Goal: Check status

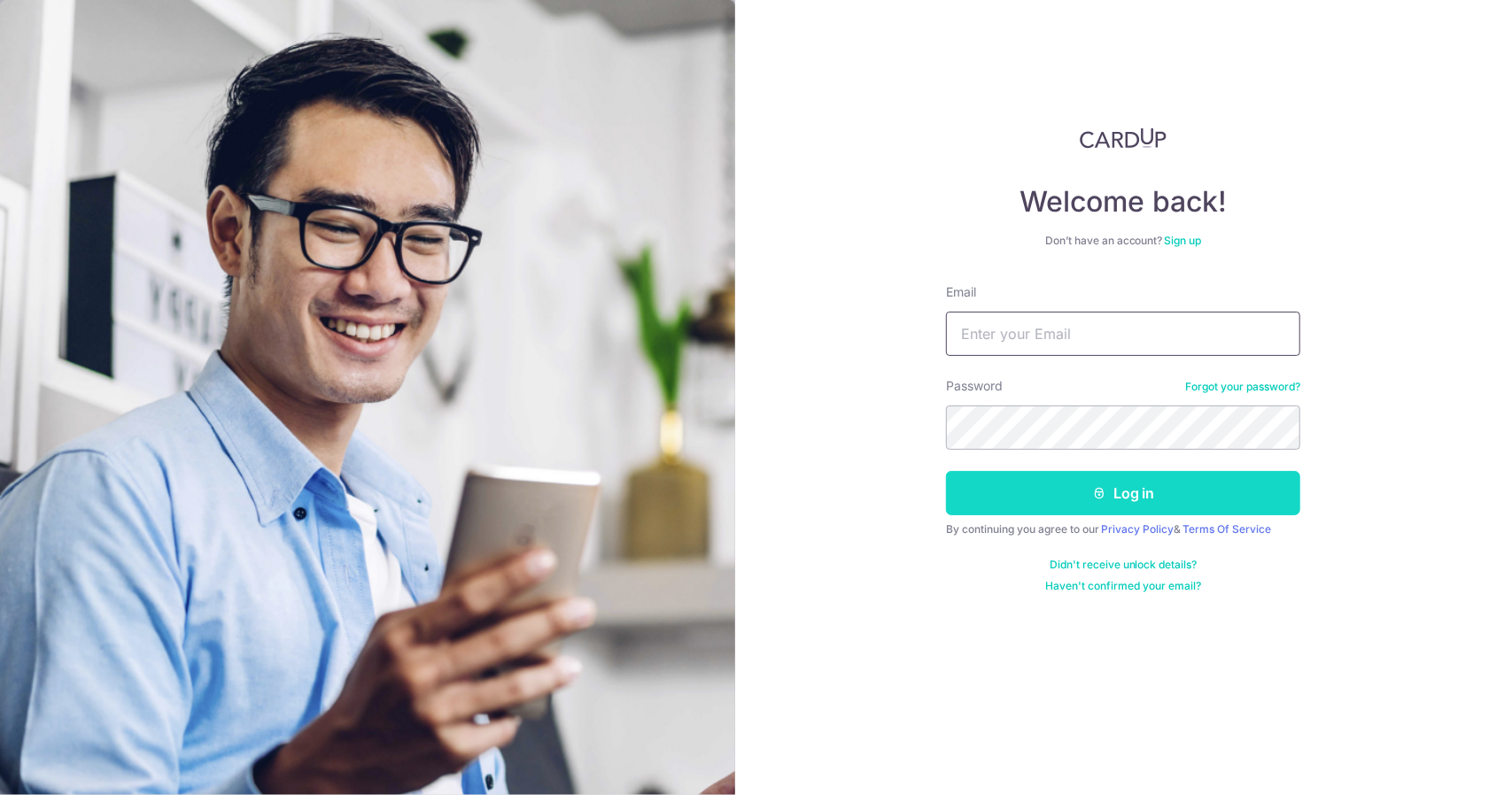
type input "[EMAIL_ADDRESS][DOMAIN_NAME]"
click at [1187, 490] on button "Log in" at bounding box center [1122, 493] width 354 height 44
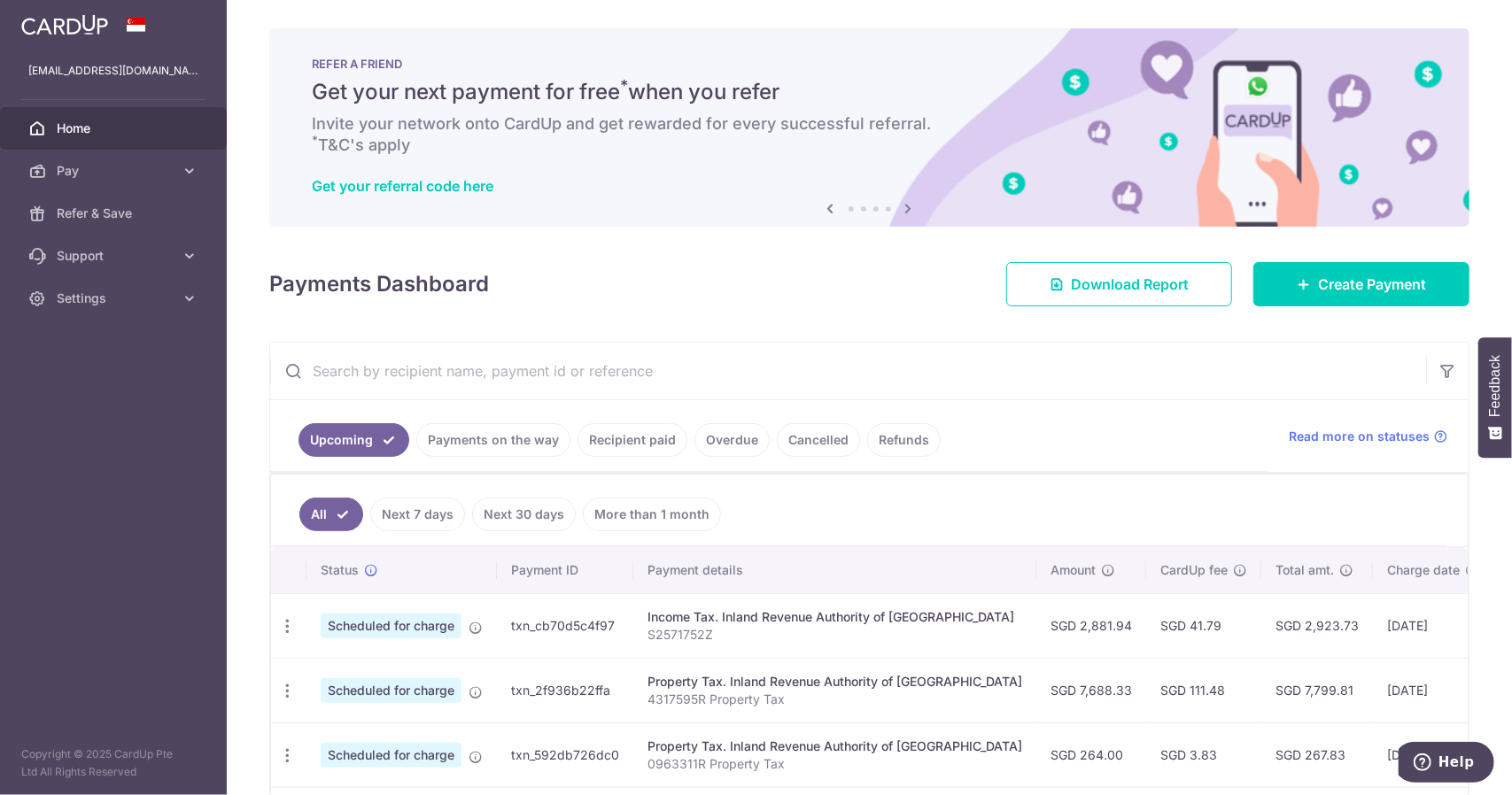
click at [618, 436] on link "Recipient paid" at bounding box center [632, 440] width 110 height 33
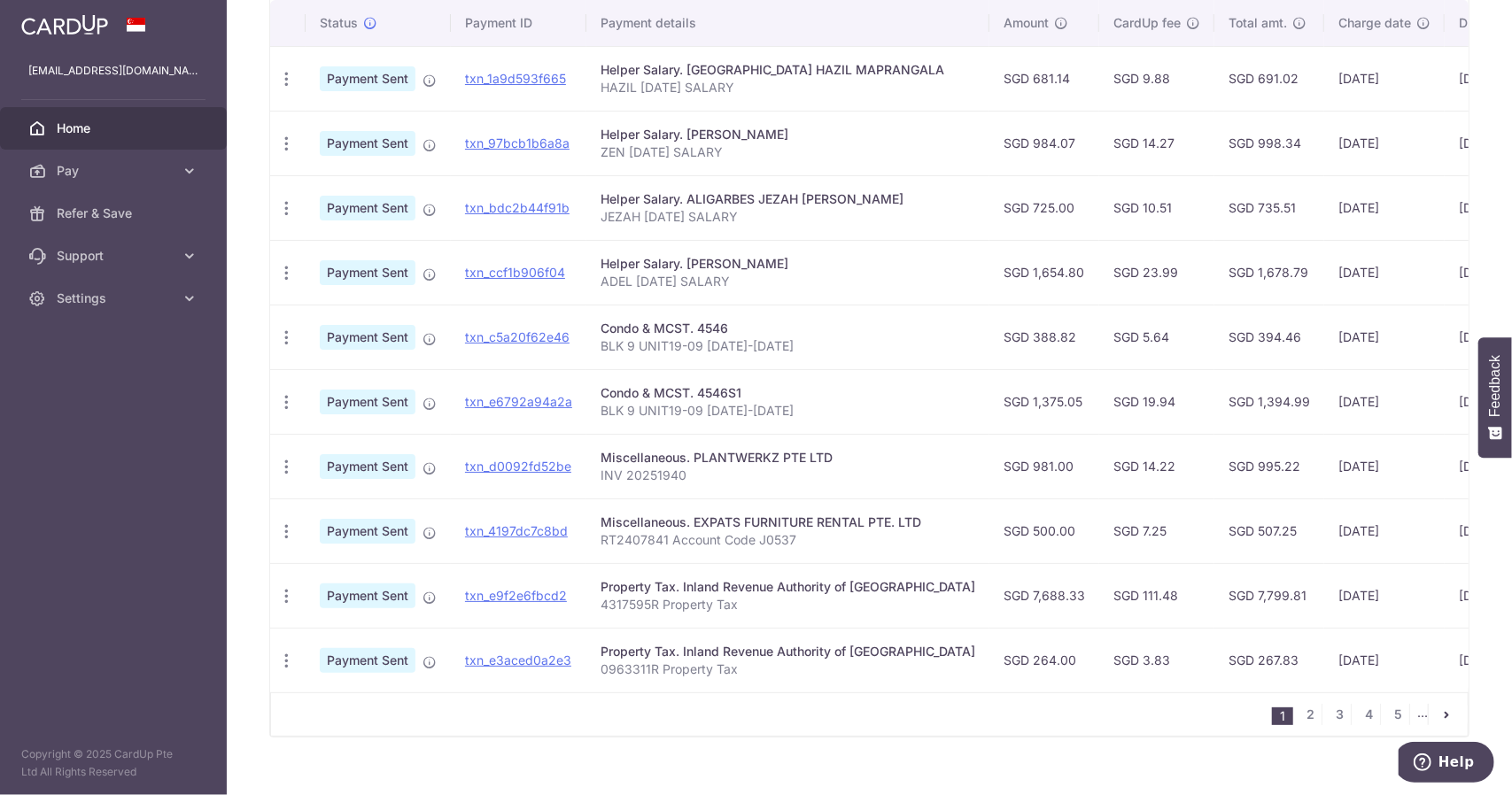
scroll to position [502, 0]
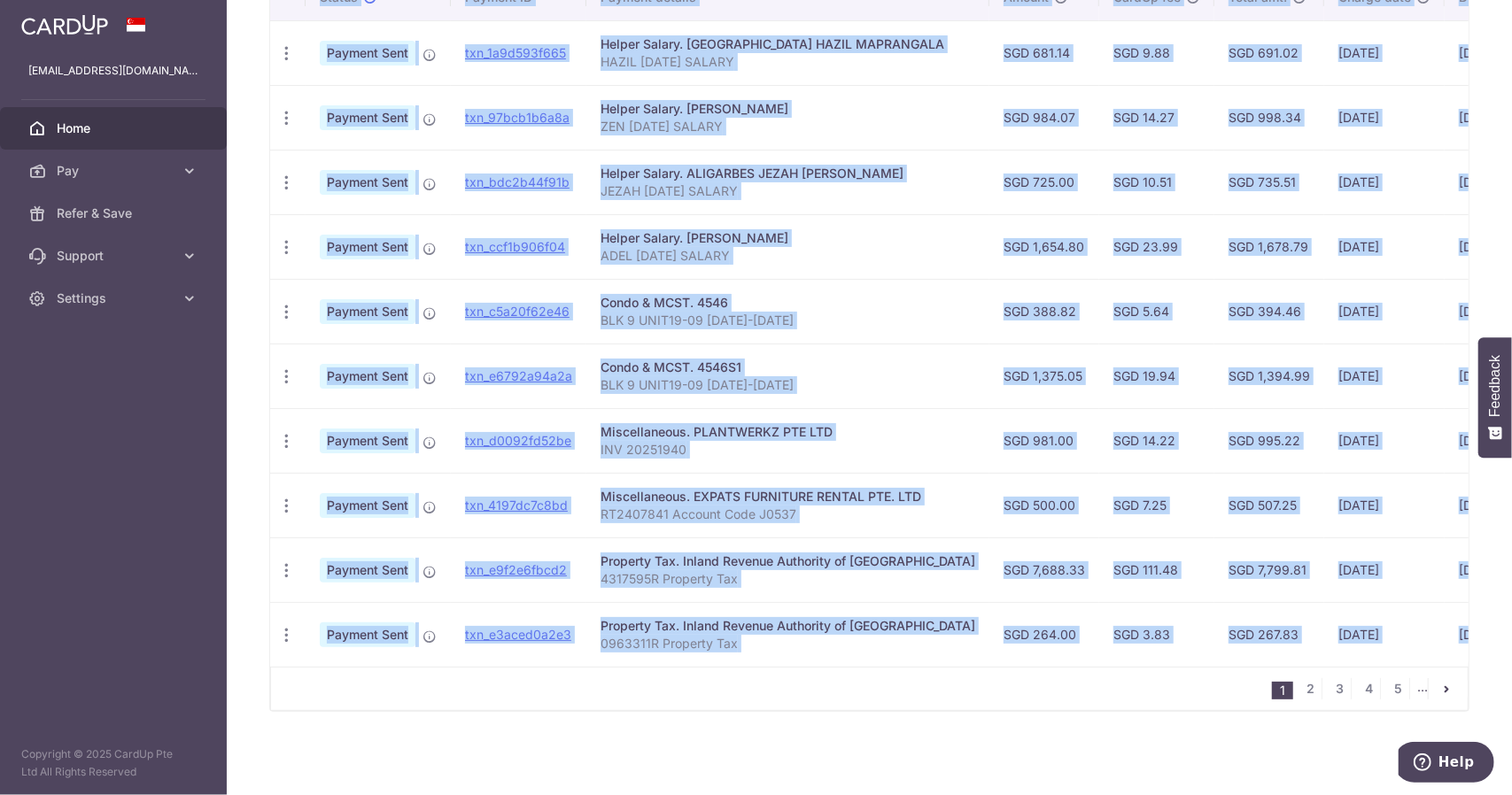
drag, startPoint x: 849, startPoint y: 669, endPoint x: 1014, endPoint y: 667, distance: 165.0
click at [1013, 667] on div "Status Payment ID Payment details Amount CardUp fee Total amt. Charge date Due …" at bounding box center [869, 342] width 1198 height 737
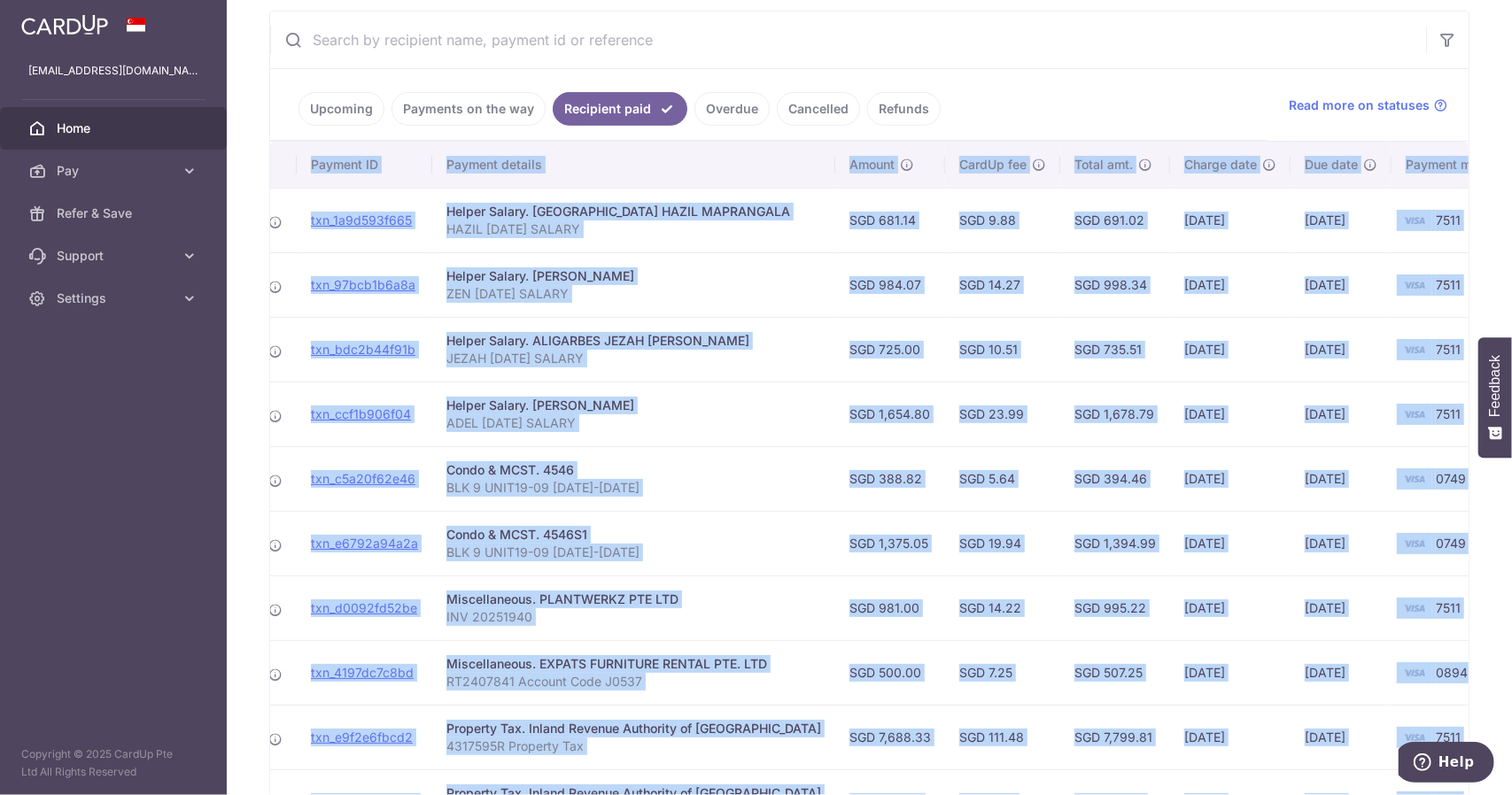
scroll to position [324, 0]
